Goal: Book appointment/travel/reservation

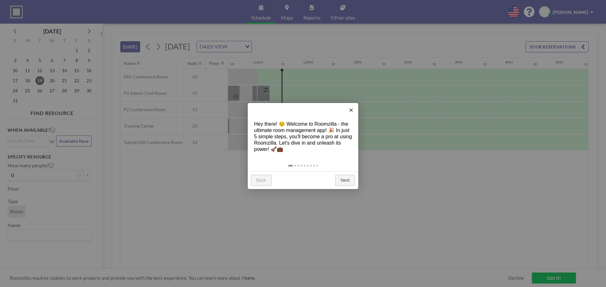
scroll to position [0, 530]
click at [344, 182] on link "Next" at bounding box center [345, 180] width 20 height 11
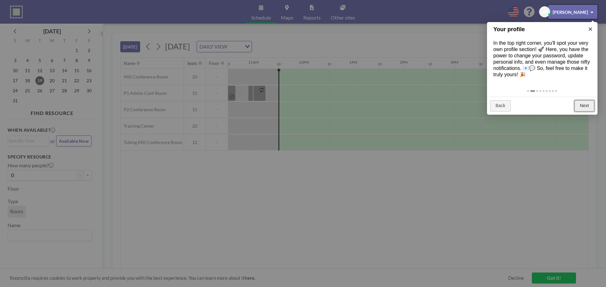
click at [583, 105] on link "Next" at bounding box center [584, 105] width 20 height 11
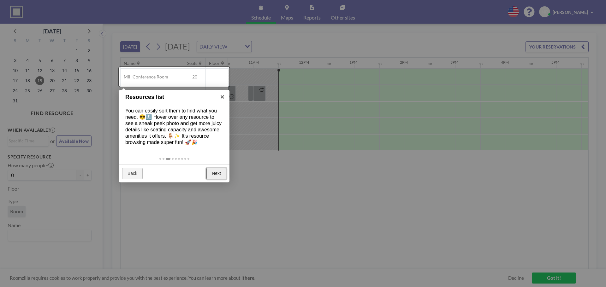
click at [215, 172] on link "Next" at bounding box center [216, 173] width 20 height 11
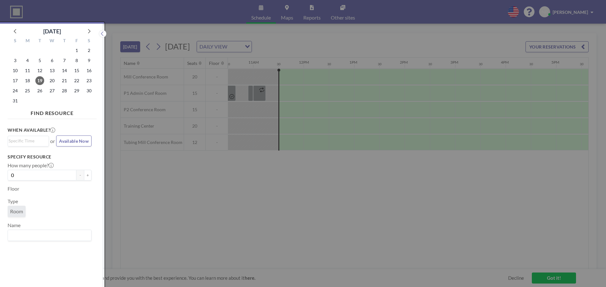
scroll to position [2, 0]
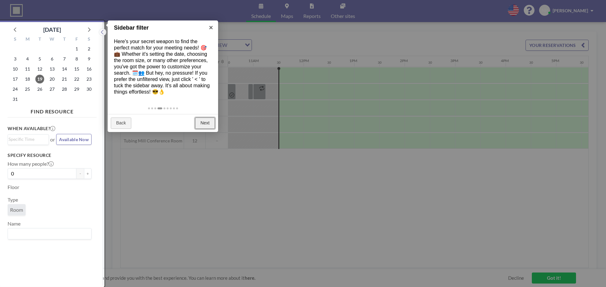
click at [210, 124] on link "Next" at bounding box center [205, 123] width 20 height 11
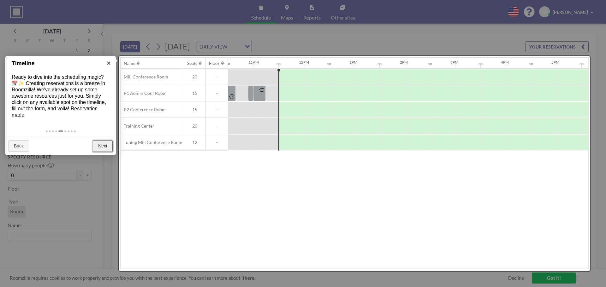
click at [104, 145] on link "Next" at bounding box center [103, 146] width 20 height 11
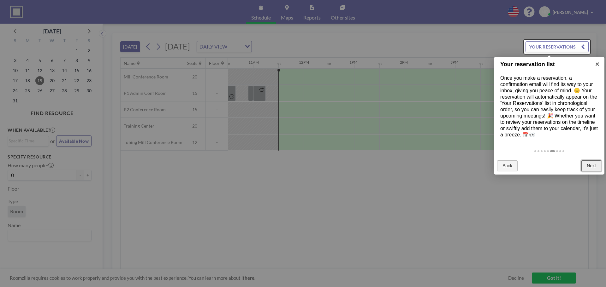
click at [592, 167] on link "Next" at bounding box center [591, 166] width 20 height 11
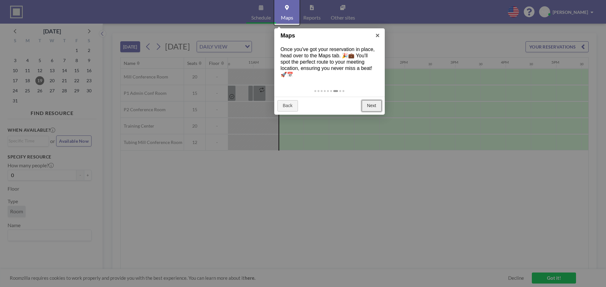
click at [371, 105] on link "Next" at bounding box center [371, 105] width 20 height 11
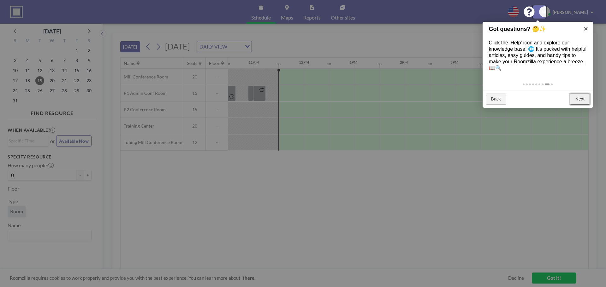
click at [580, 103] on link "Next" at bounding box center [580, 99] width 20 height 11
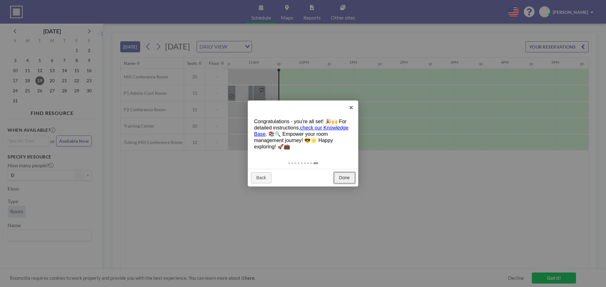
drag, startPoint x: 341, startPoint y: 178, endPoint x: 430, endPoint y: 208, distance: 94.6
click at [341, 178] on link "Done" at bounding box center [344, 178] width 21 height 11
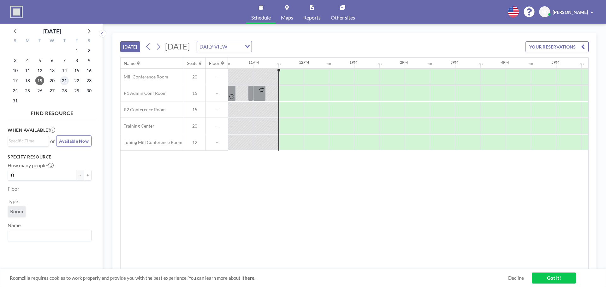
click at [64, 80] on span "21" at bounding box center [64, 80] width 9 height 9
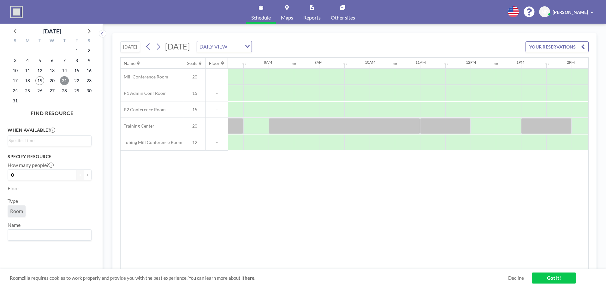
scroll to position [0, 378]
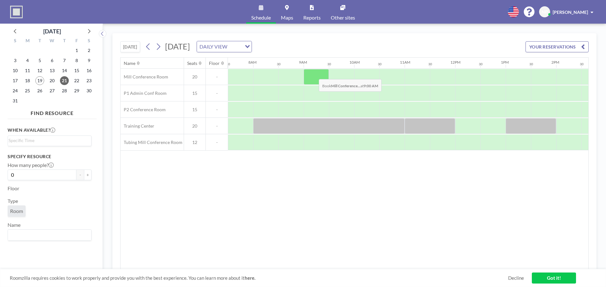
click at [313, 74] on div at bounding box center [315, 77] width 25 height 16
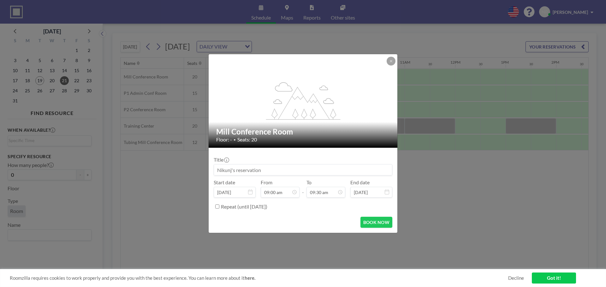
scroll to position [213, 0]
drag, startPoint x: 271, startPoint y: 171, endPoint x: 129, endPoint y: 168, distance: 142.2
click at [132, 174] on div "flex-grow: 1.2; Mill Conference Room Floor: - • Seats: 20 Title Start date [DAT…" at bounding box center [303, 143] width 606 height 287
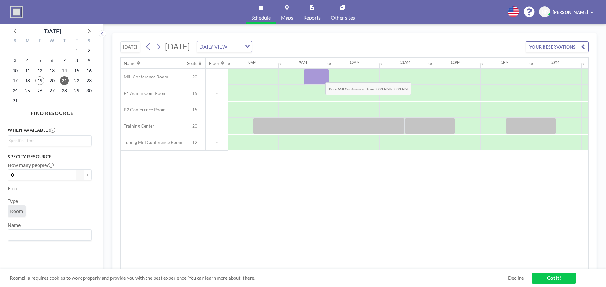
click at [320, 78] on div at bounding box center [315, 77] width 25 height 16
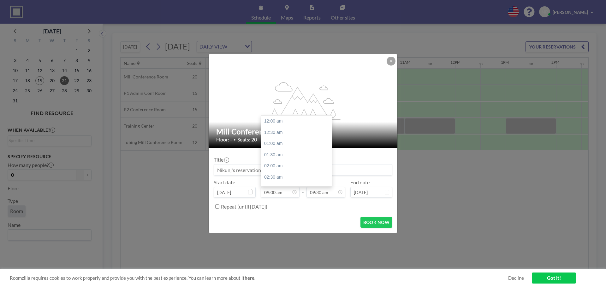
scroll to position [0, 0]
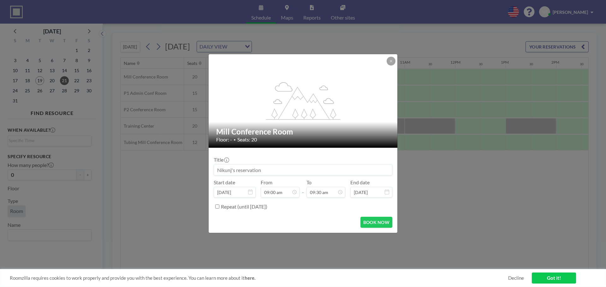
click at [235, 170] on input at bounding box center [303, 170] width 178 height 11
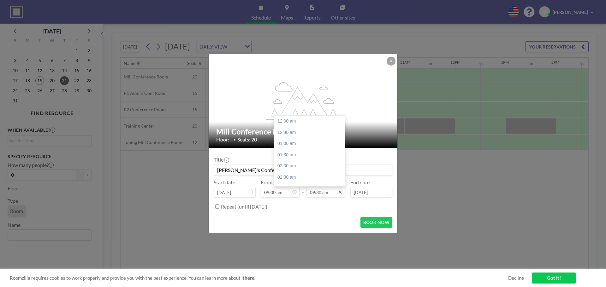
scroll to position [213, 0]
type input "[PERSON_NAME]'s Conference"
click at [289, 133] on div "10:00 am" at bounding box center [311, 132] width 74 height 11
type input "10:00 am"
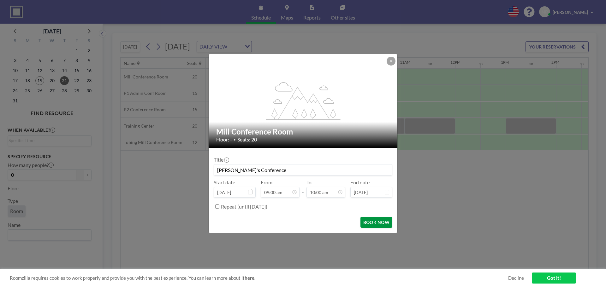
click at [372, 223] on button "BOOK NOW" at bounding box center [376, 222] width 32 height 11
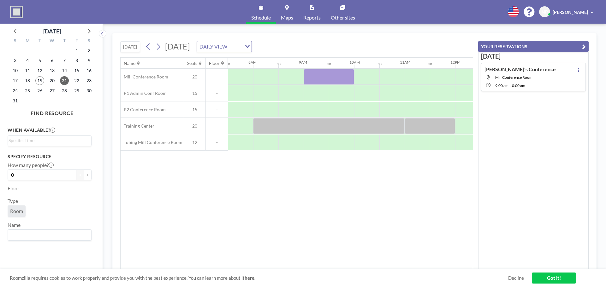
click at [553, 279] on link "Got it!" at bounding box center [553, 278] width 44 height 11
